Goal: Transaction & Acquisition: Purchase product/service

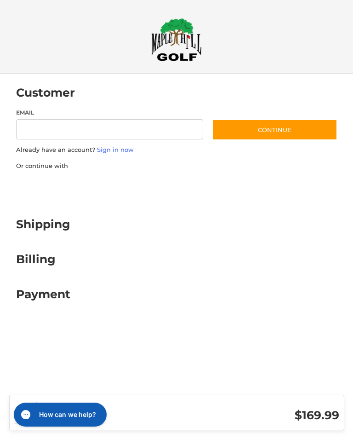
click at [35, 131] on input "Email" at bounding box center [110, 129] width 188 height 21
type input "**********"
click at [114, 149] on link "Sign in now" at bounding box center [115, 149] width 37 height 7
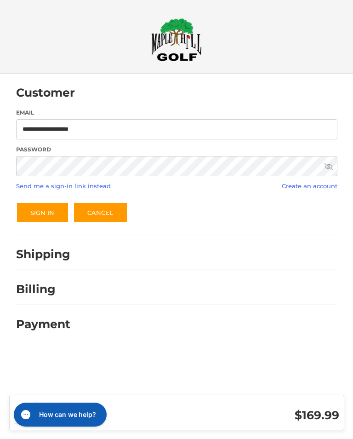
click at [42, 212] on button "Sign In" at bounding box center [42, 212] width 53 height 21
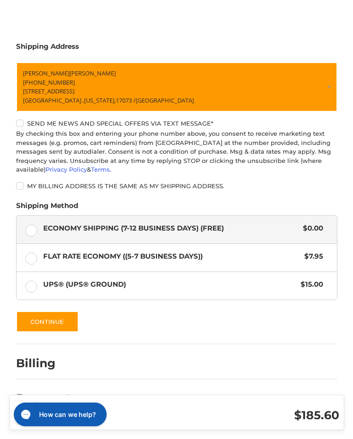
scroll to position [162, 0]
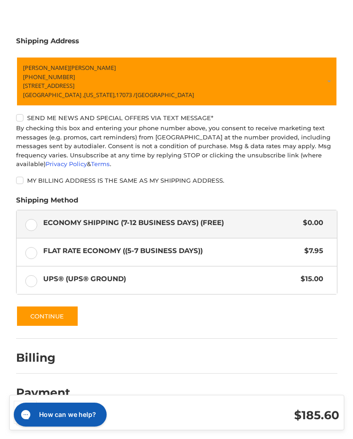
click at [36, 311] on button "Continue" at bounding box center [47, 315] width 63 height 21
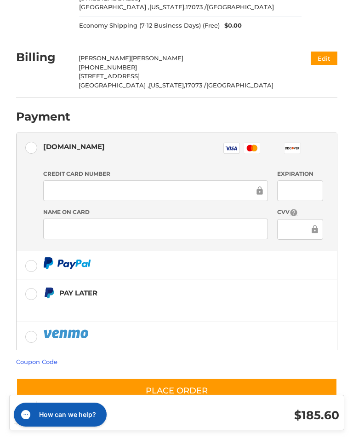
scroll to position [156, 0]
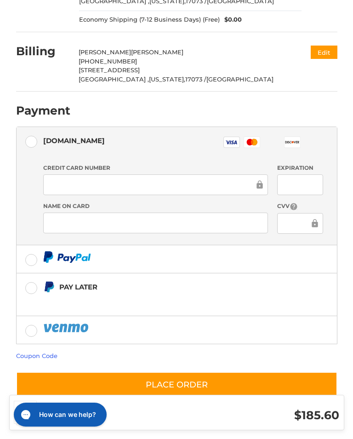
click at [27, 353] on link "Coupon Code" at bounding box center [36, 355] width 41 height 7
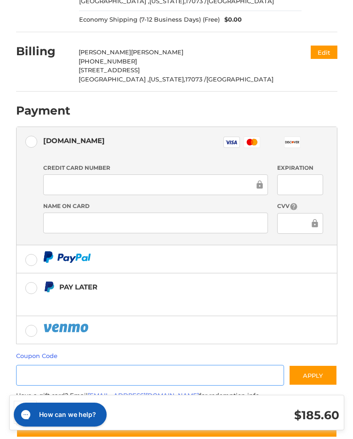
click at [33, 370] on input "Gift Certificate or Coupon Code" at bounding box center [150, 375] width 268 height 21
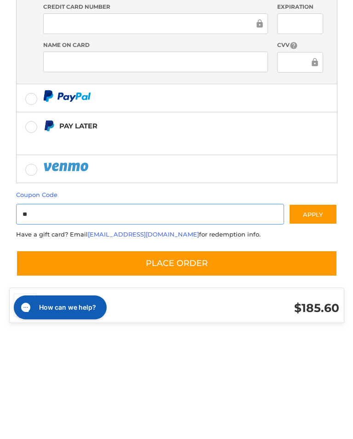
type input "*"
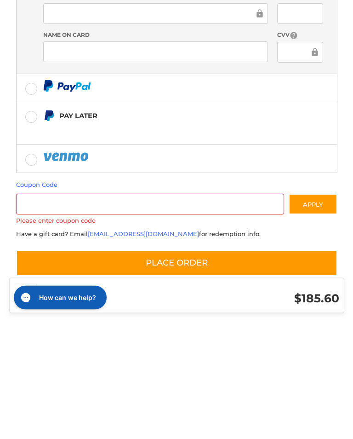
click at [56, 367] on button "Place Order" at bounding box center [176, 380] width 321 height 26
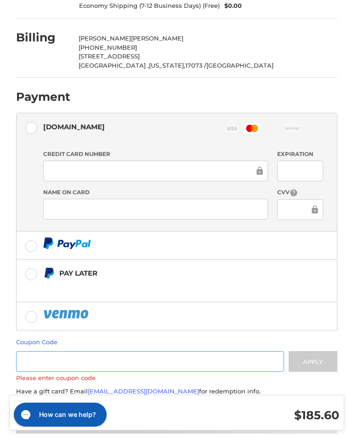
scroll to position [164, 0]
